Goal: Information Seeking & Learning: Find specific fact

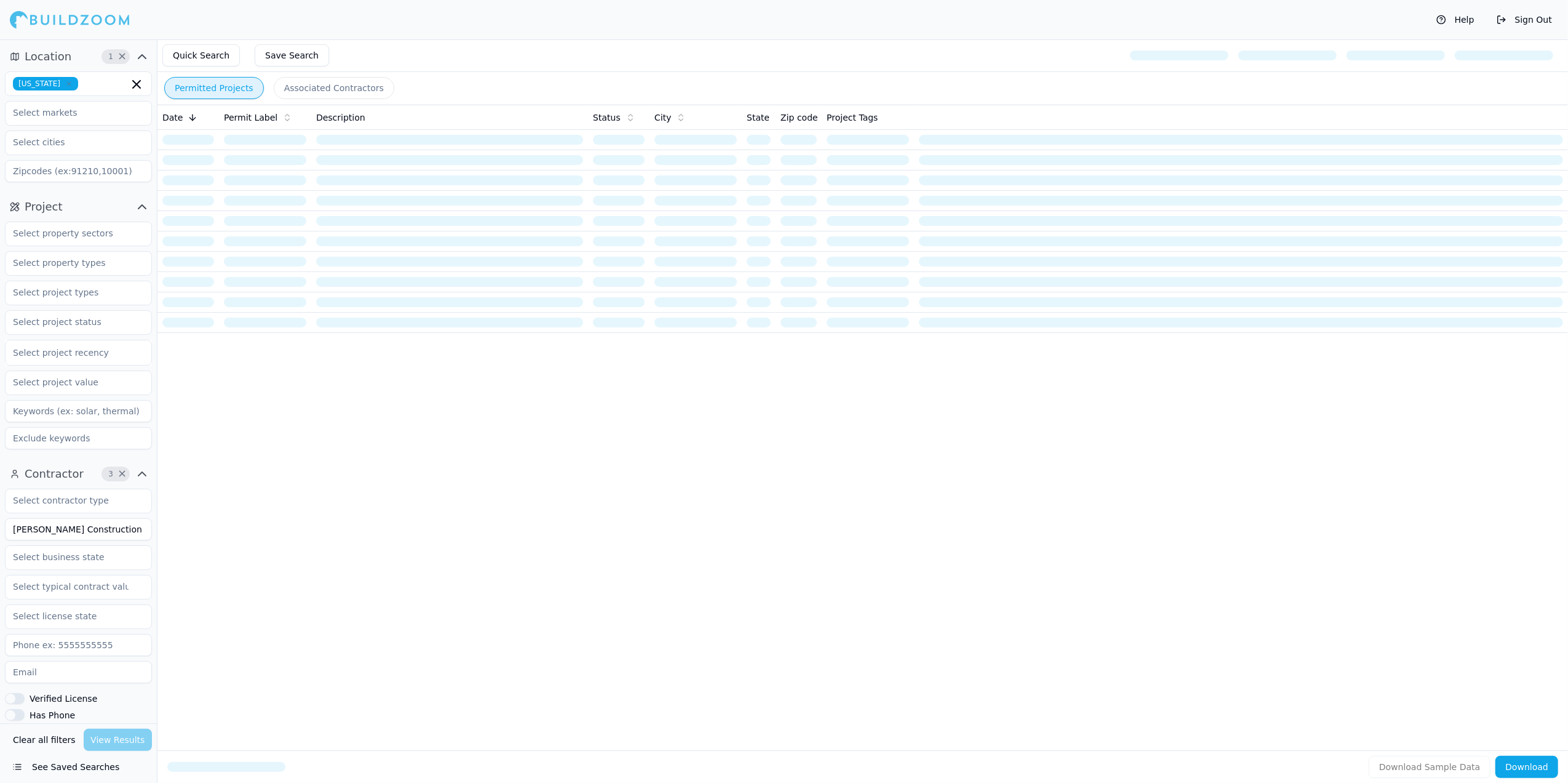
drag, startPoint x: 94, startPoint y: 535, endPoint x: -4, endPoint y: 532, distance: 98.0
click at [0, 532] on html "Help Sign Out Location 1 × [US_STATE] Project Select project recency Contractor…" at bounding box center [784, 392] width 1568 height 783
type input "Bonavic Construction"
click at [121, 474] on span "×" at bounding box center [122, 474] width 9 height 6
click at [97, 739] on div "Clear all filters View Results" at bounding box center [79, 739] width 147 height 22
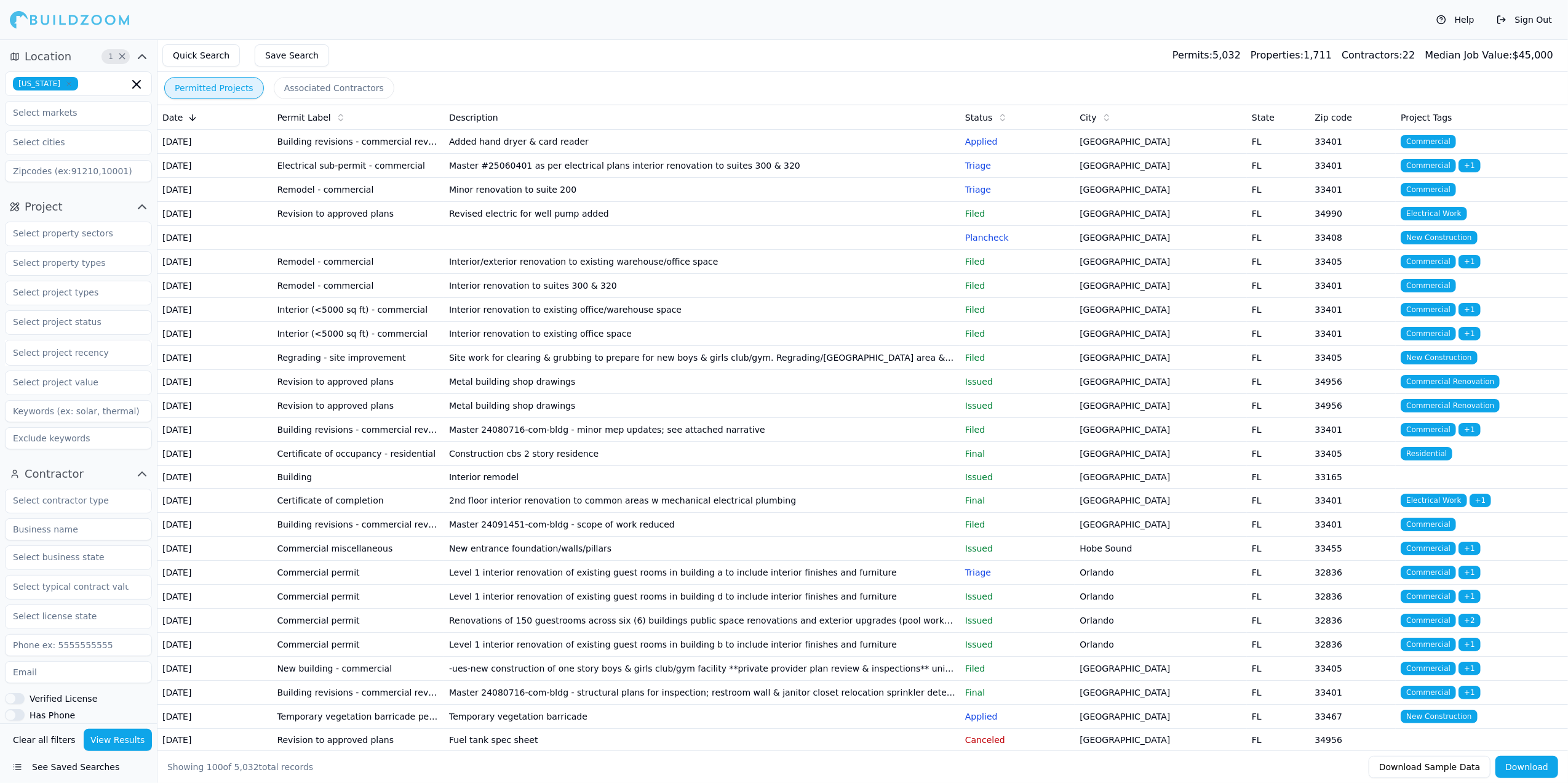
click at [323, 92] on button "Associated Contractors" at bounding box center [334, 88] width 120 height 22
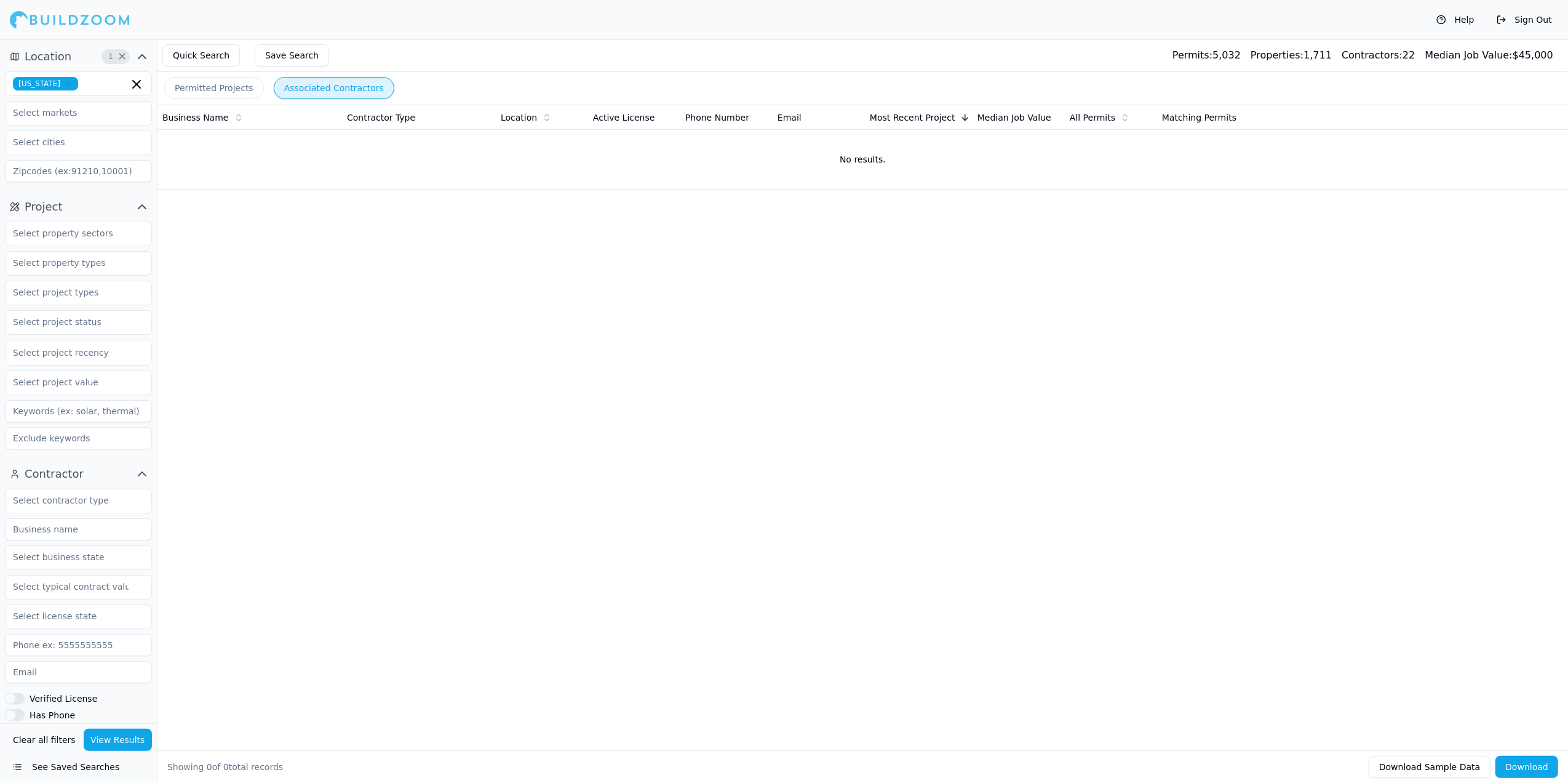
click at [235, 94] on button "Permitted Projects" at bounding box center [214, 88] width 100 height 22
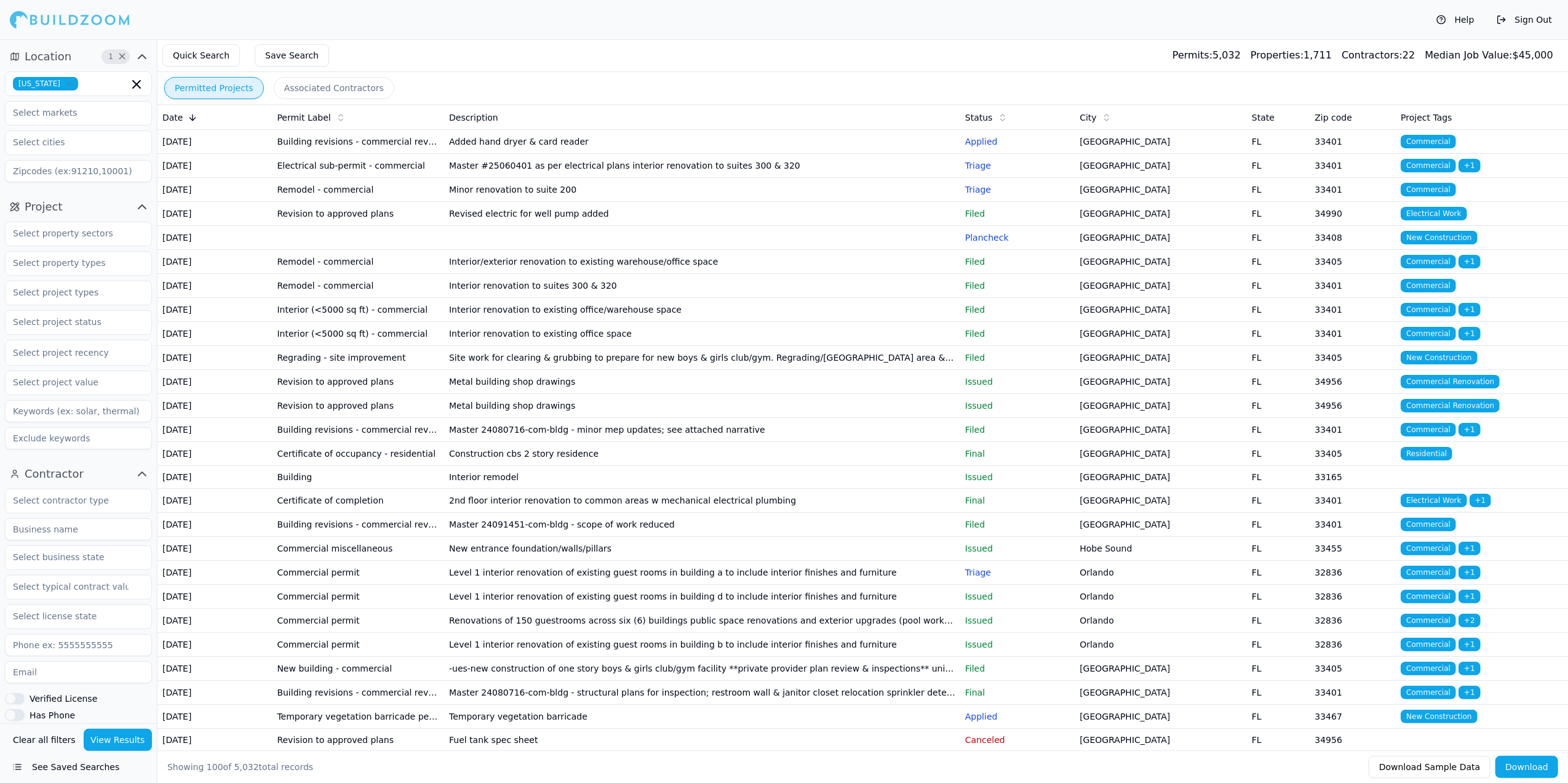
click at [378, 148] on td "Building revisions - commercial revision" at bounding box center [358, 142] width 172 height 24
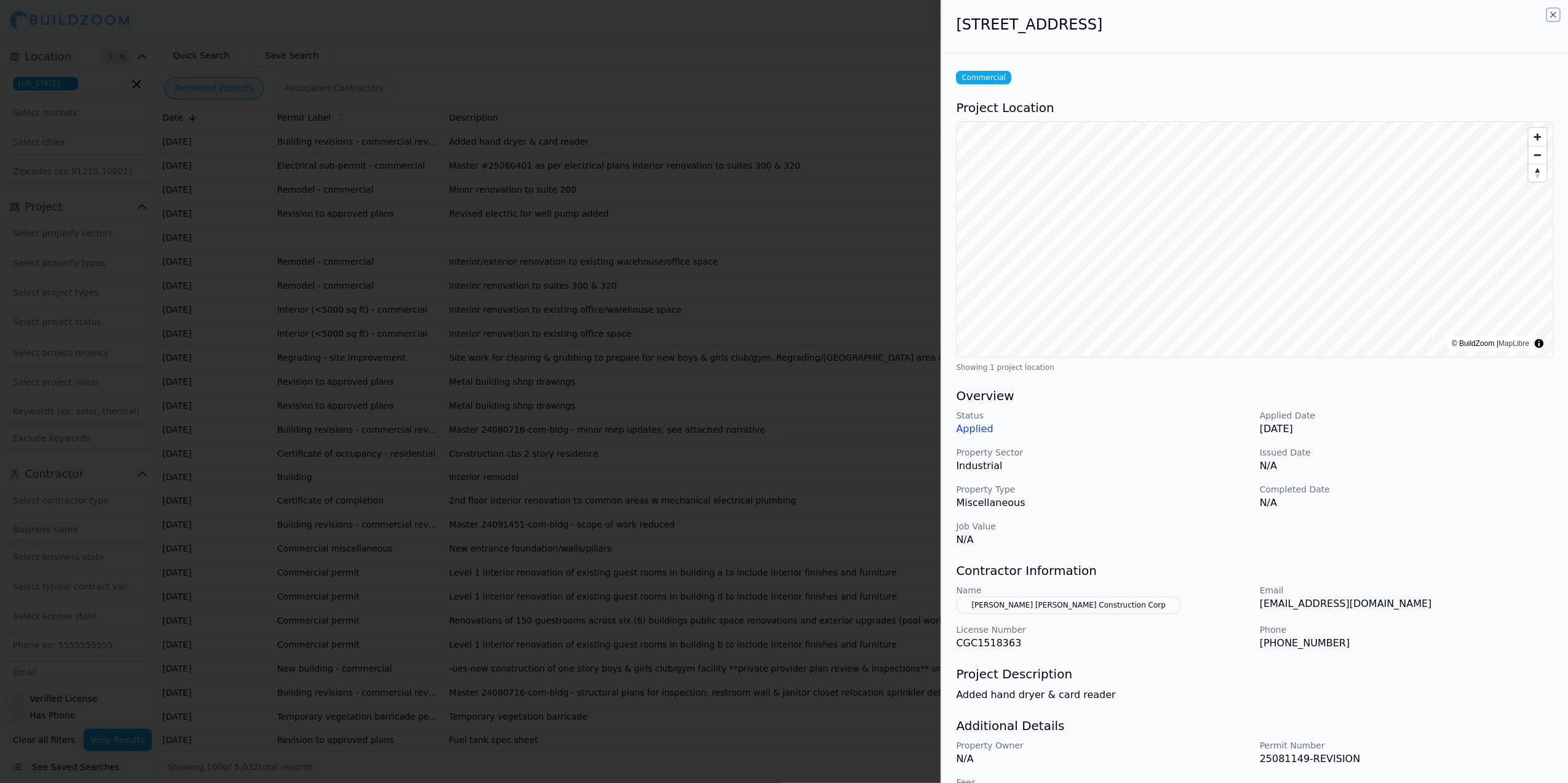
click at [1553, 10] on icon "button" at bounding box center [1553, 14] width 10 height 10
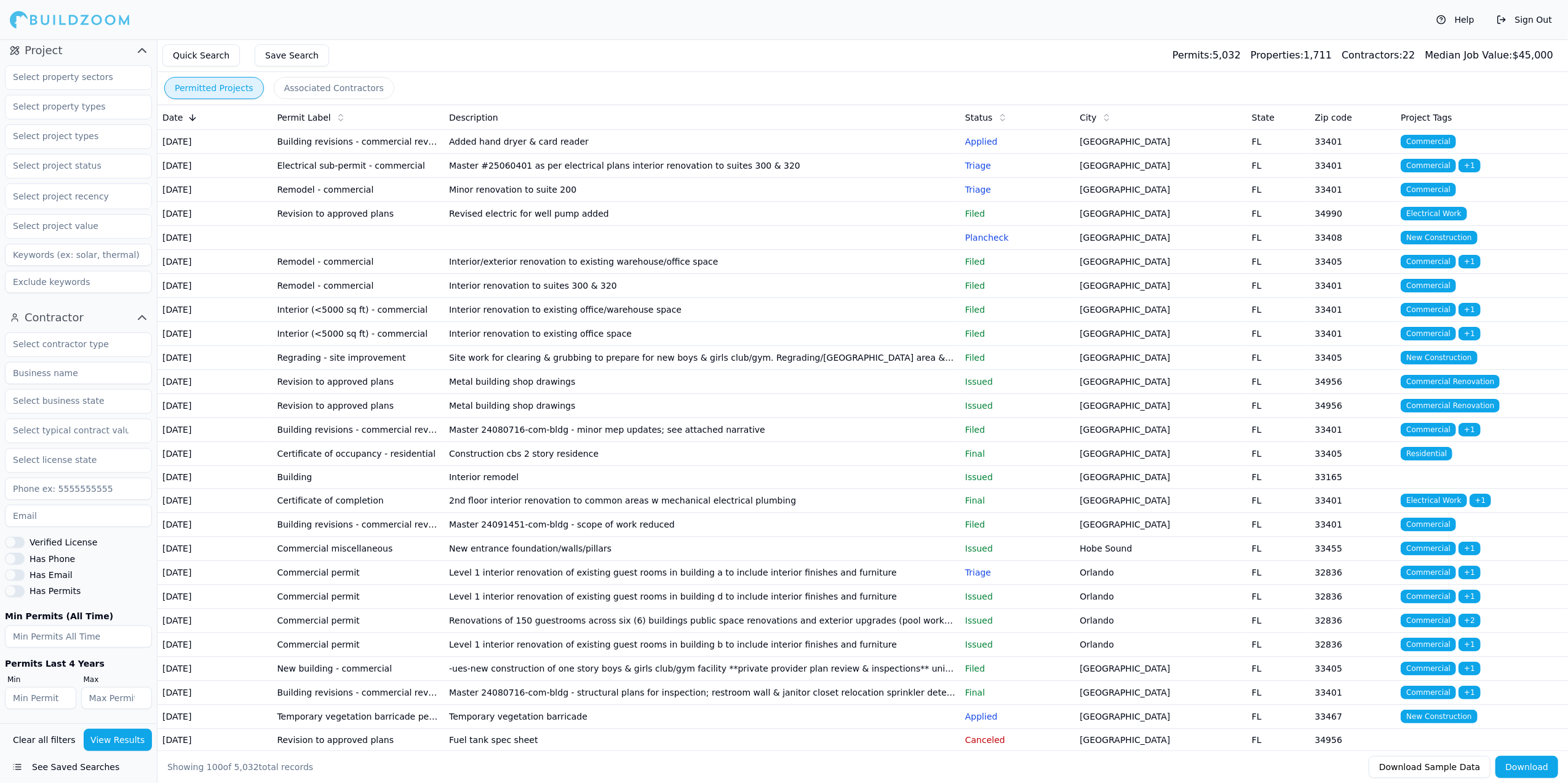
scroll to position [158, 0]
click at [75, 348] on input "text" at bounding box center [71, 343] width 131 height 22
click at [53, 370] on div "General Contractor" at bounding box center [78, 372] width 141 height 20
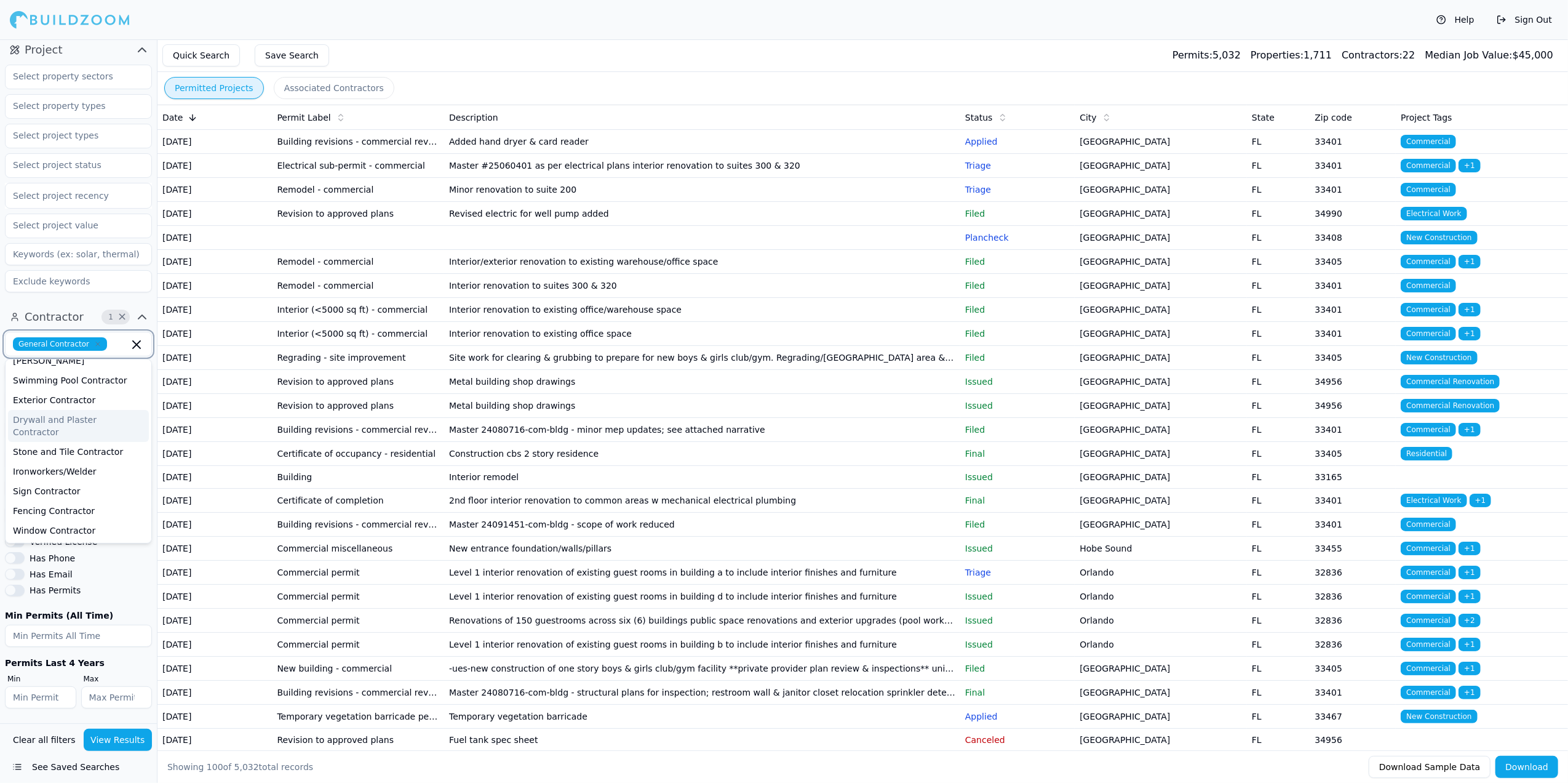
scroll to position [328, 0]
click at [107, 746] on button "View Results" at bounding box center [118, 739] width 69 height 22
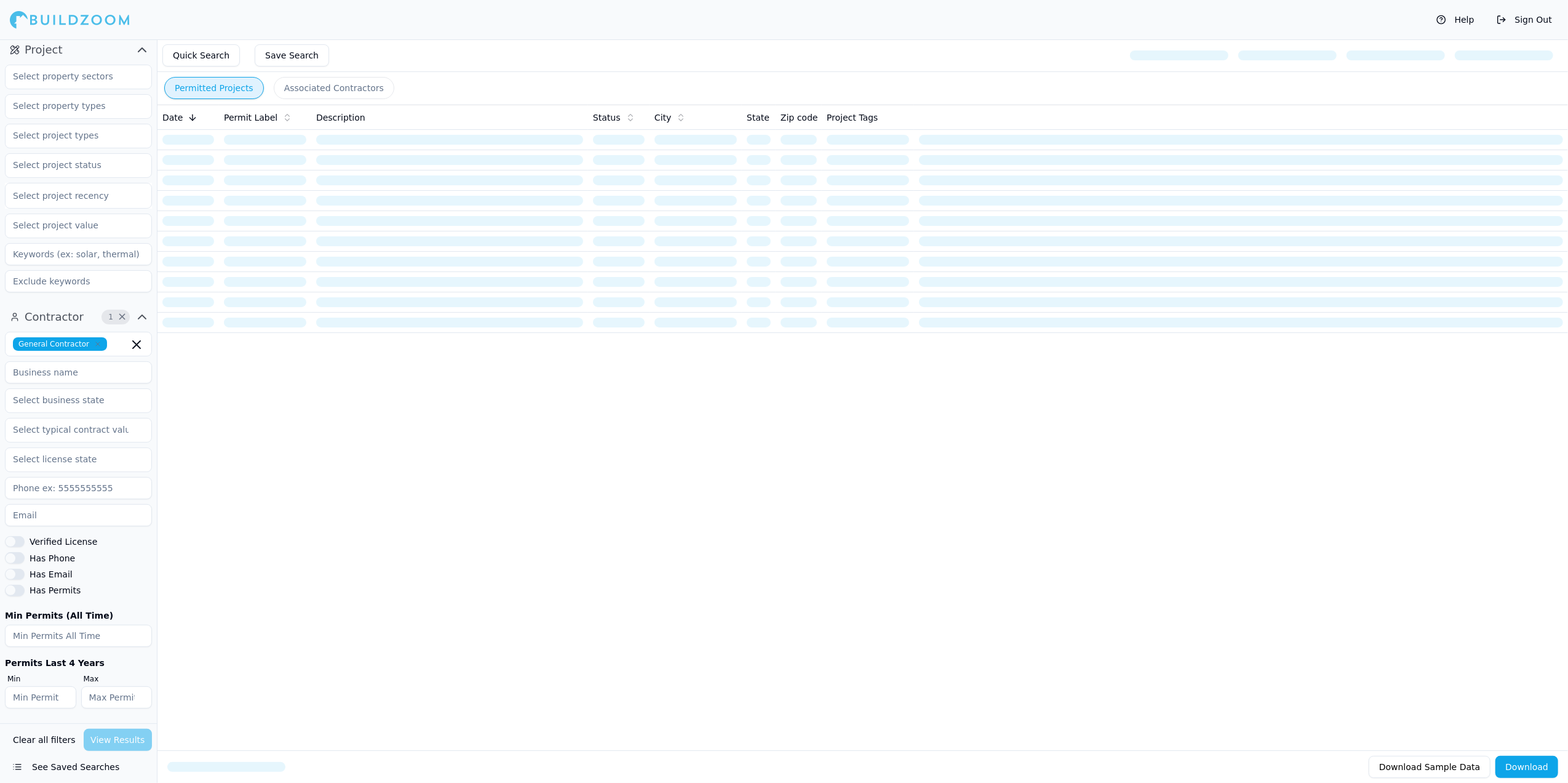
click at [94, 345] on icon "button" at bounding box center [98, 344] width 8 height 8
click at [133, 309] on span "button" at bounding box center [140, 317] width 15 height 15
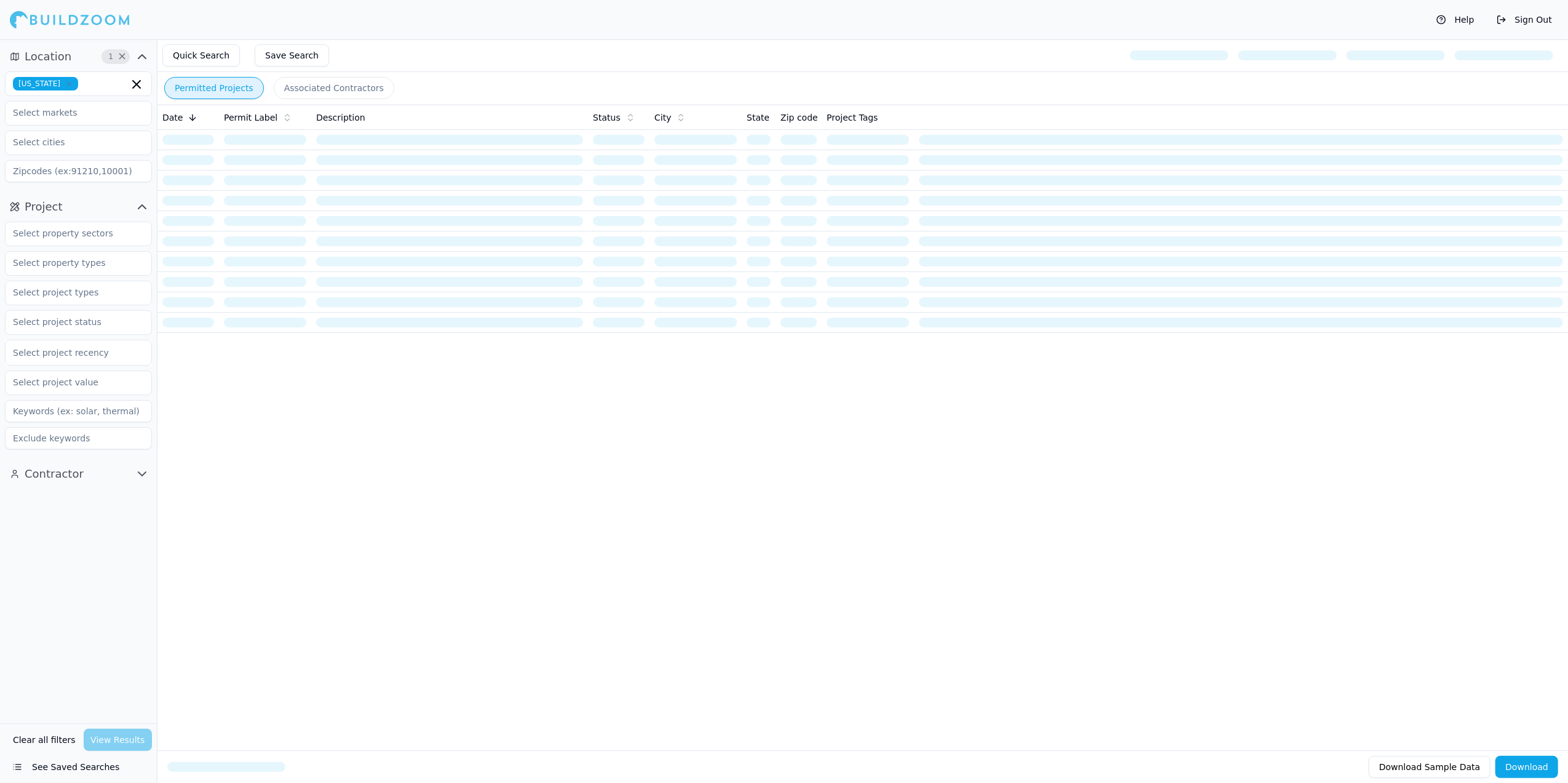
click at [139, 476] on icon "button" at bounding box center [142, 474] width 15 height 15
click at [94, 531] on input at bounding box center [79, 529] width 147 height 22
type input "Bonavic Construction"
type input "2021"
type input "2025"
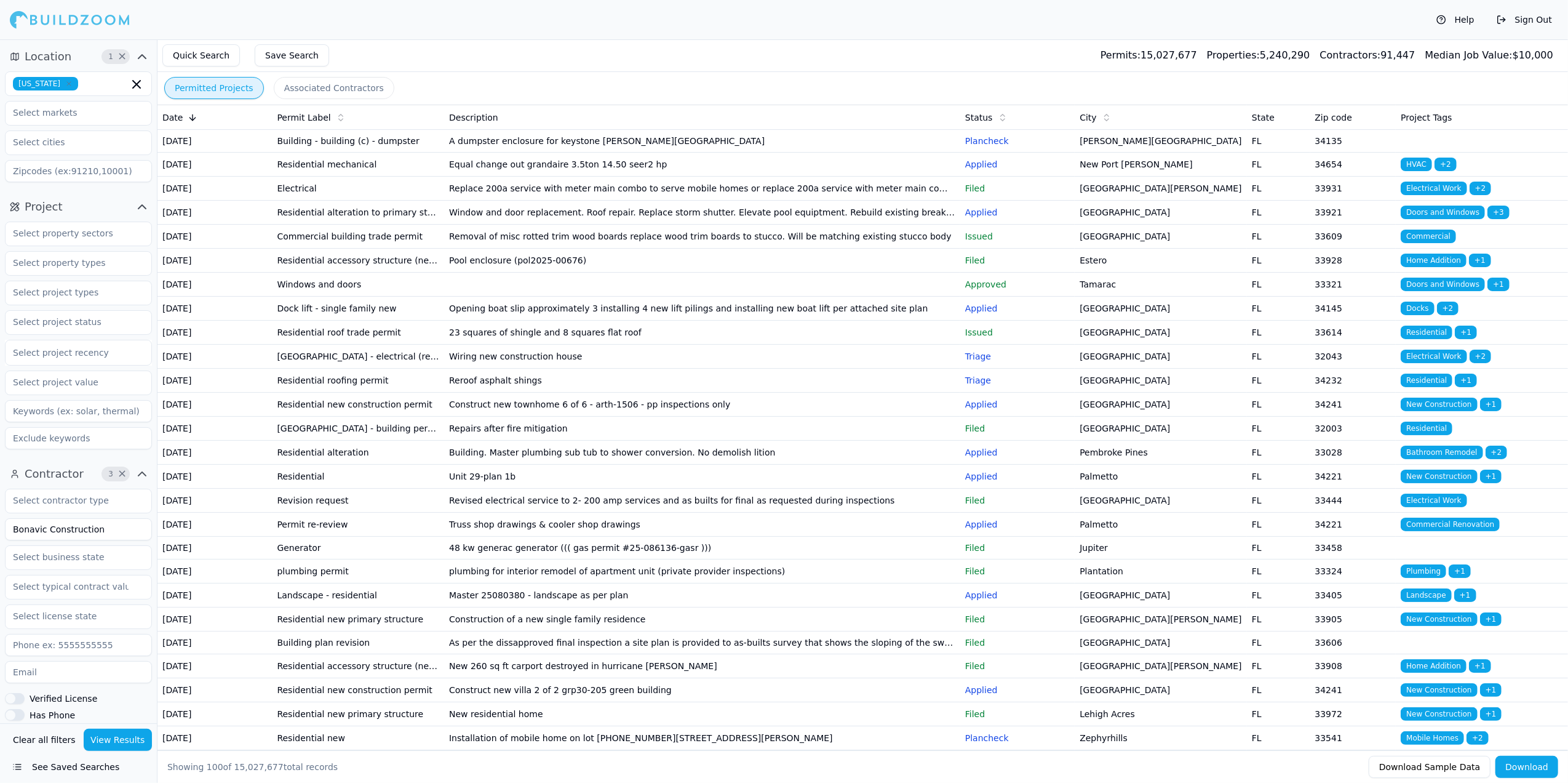
click at [117, 737] on button "View Results" at bounding box center [118, 739] width 69 height 22
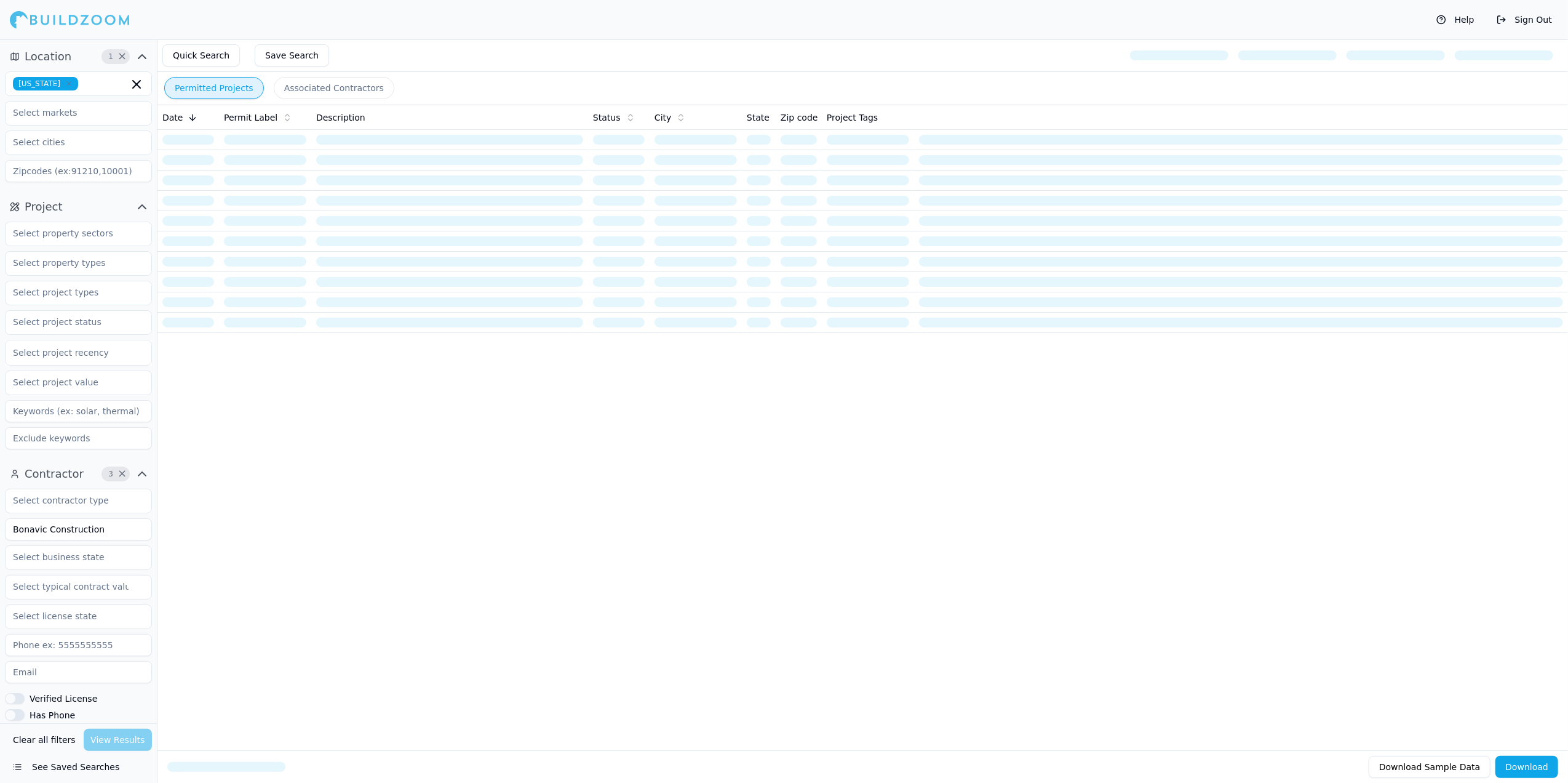
click at [123, 472] on span "×" at bounding box center [122, 474] width 9 height 6
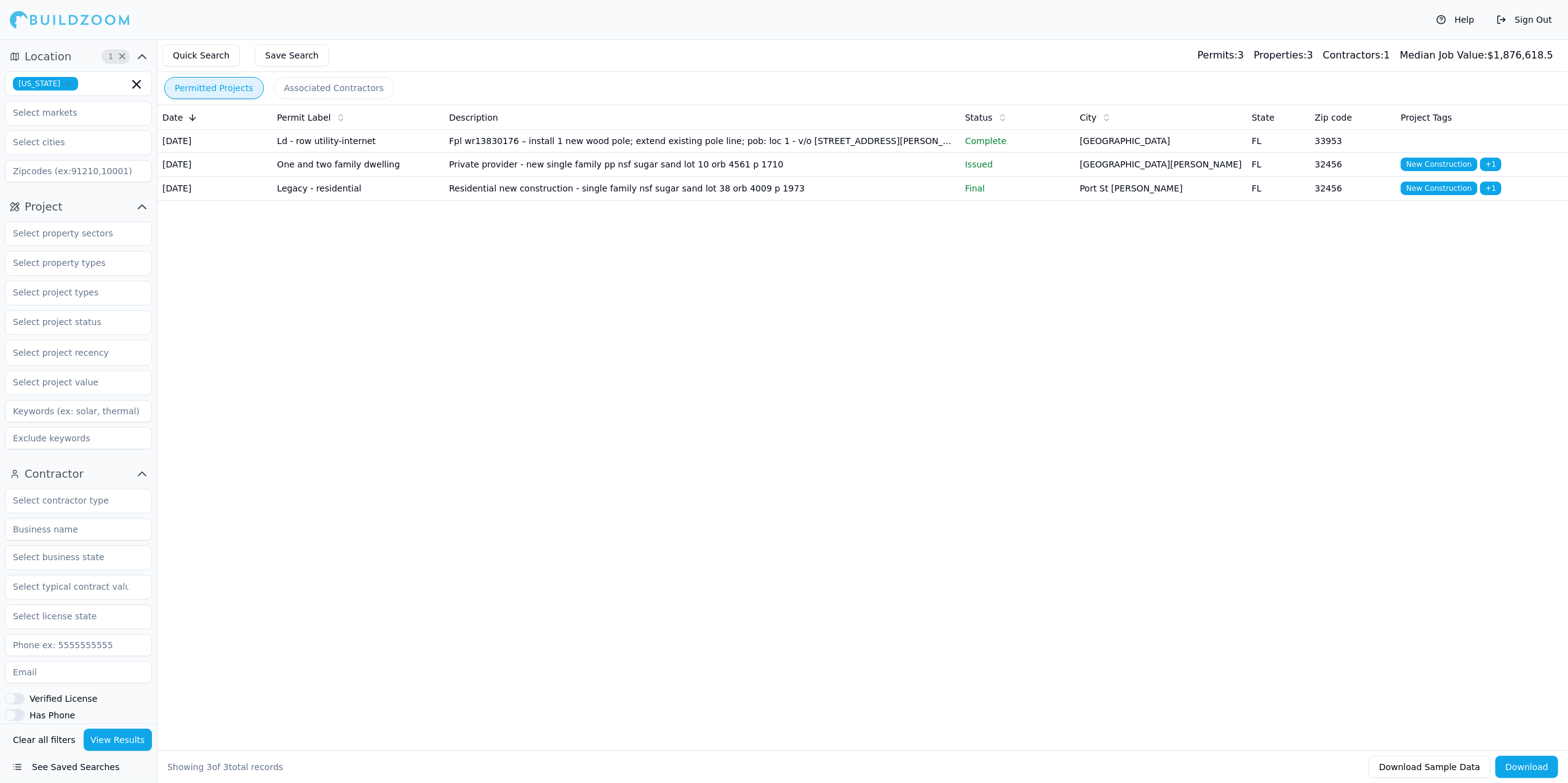
click at [78, 537] on input at bounding box center [79, 529] width 147 height 22
type input "Bonavic Construction"
type input "2021"
type input "2025"
click at [123, 473] on span "×" at bounding box center [122, 474] width 9 height 6
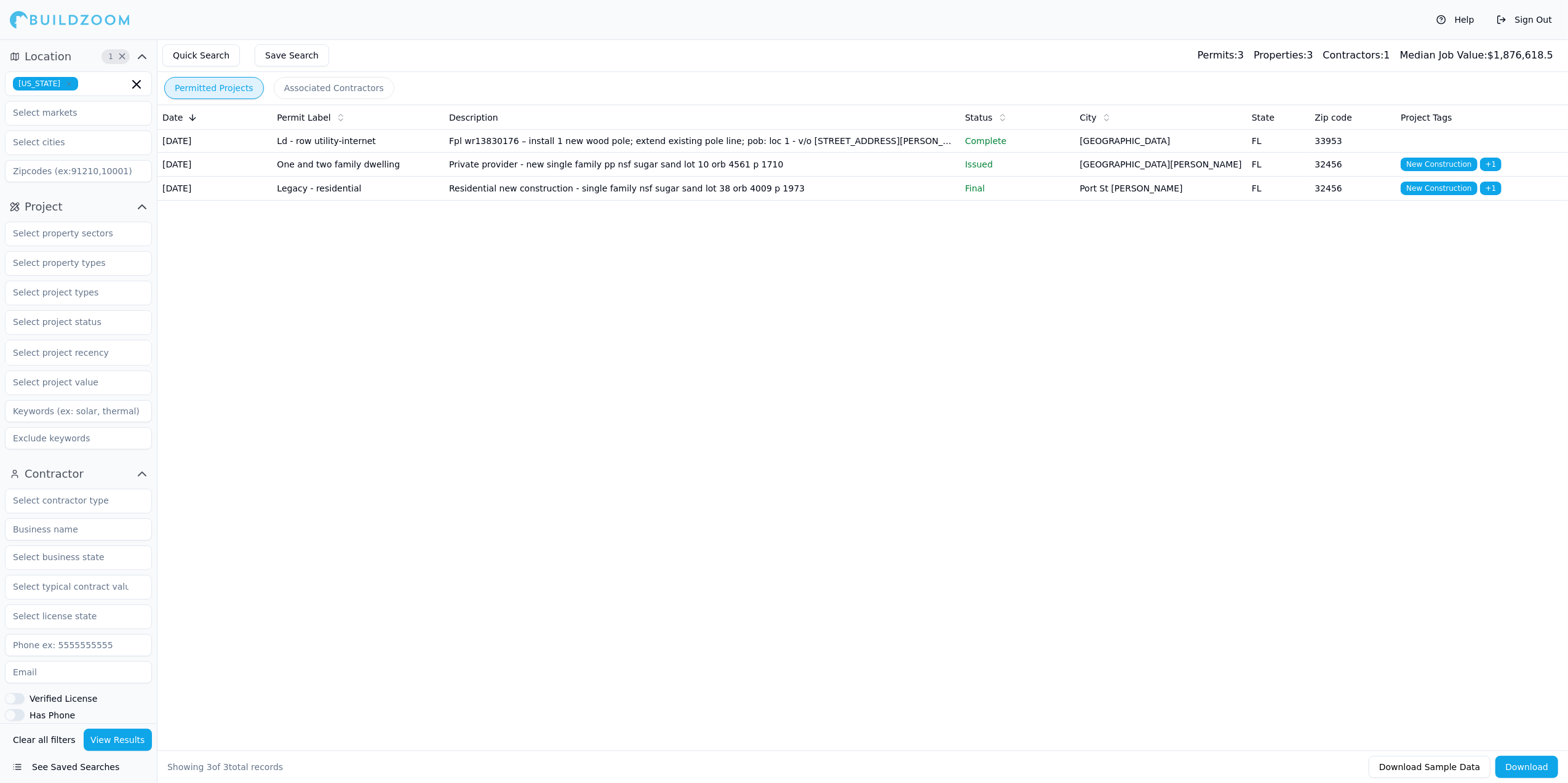
drag, startPoint x: 13, startPoint y: 530, endPoint x: 68, endPoint y: 529, distance: 55.0
click at [68, 529] on input at bounding box center [79, 529] width 147 height 22
type input "Bonavic Construction"
type input "2021"
type input "2025"
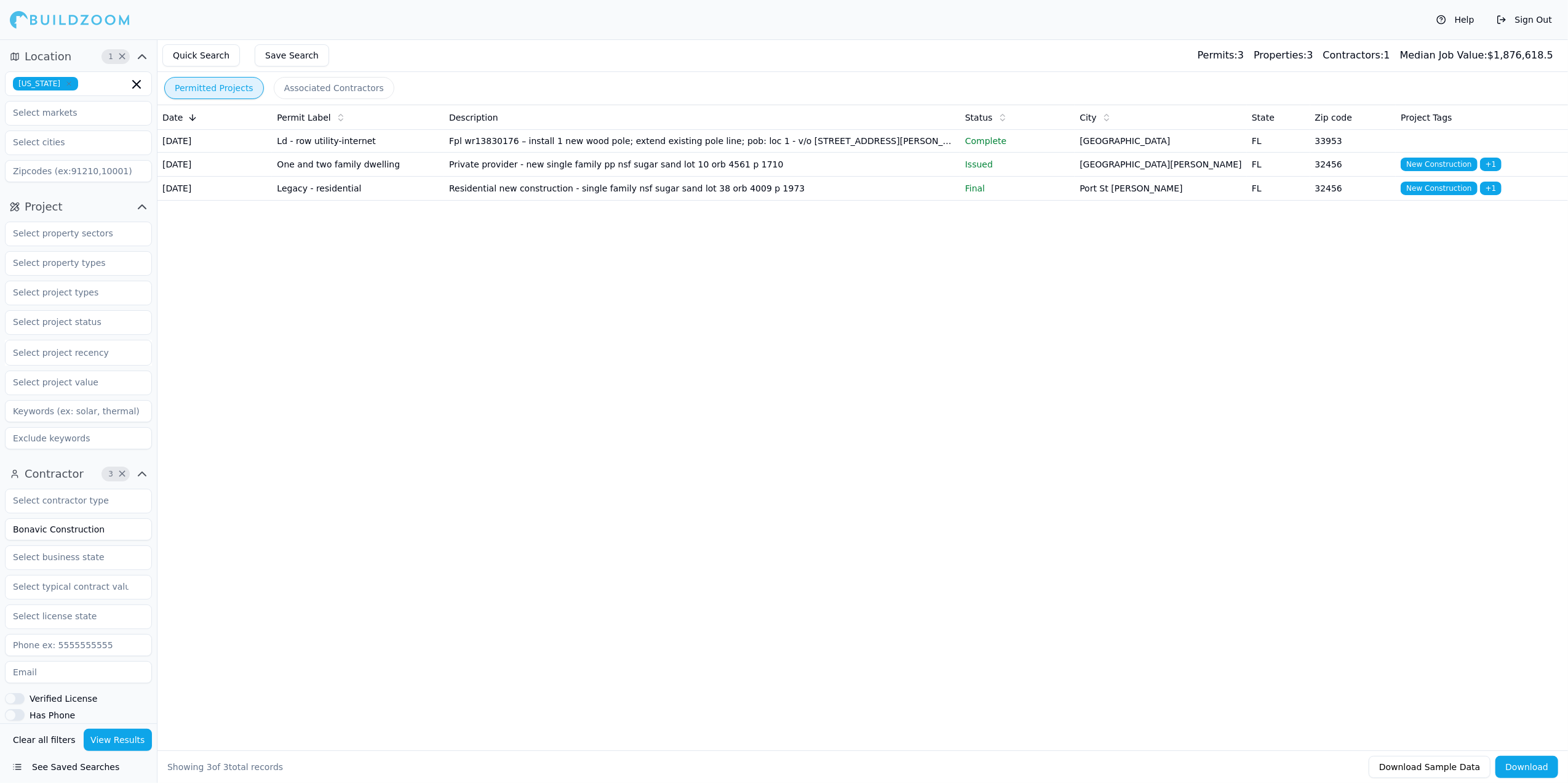
click at [1042, 544] on div "Date Permit Label Description Status City State Zip code Project Tags [DATE] Ld…" at bounding box center [863, 408] width 1410 height 606
